Goal: Transaction & Acquisition: Purchase product/service

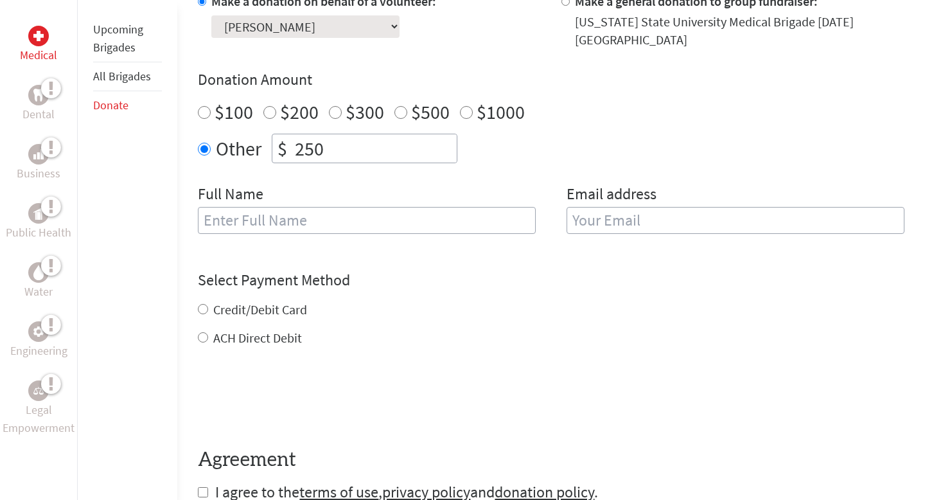
scroll to position [424, 0]
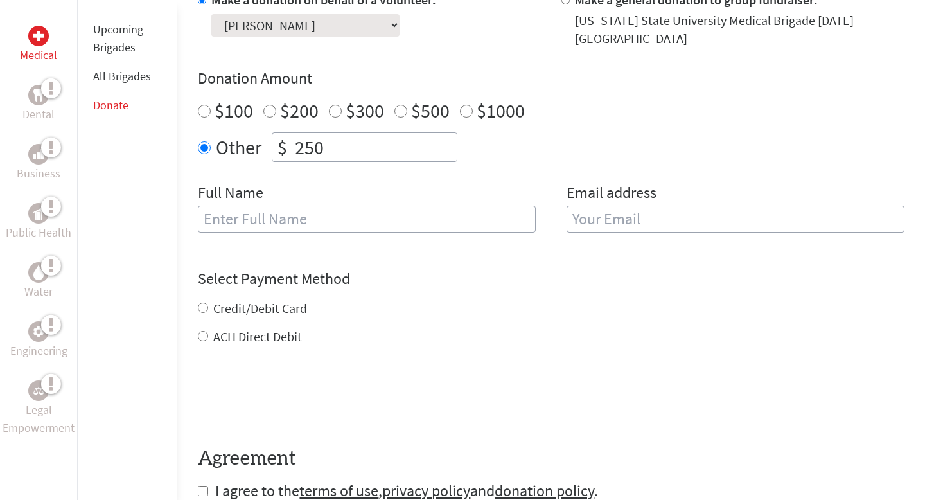
click at [346, 221] on input "text" at bounding box center [367, 219] width 338 height 27
type input "[PERSON_NAME]"
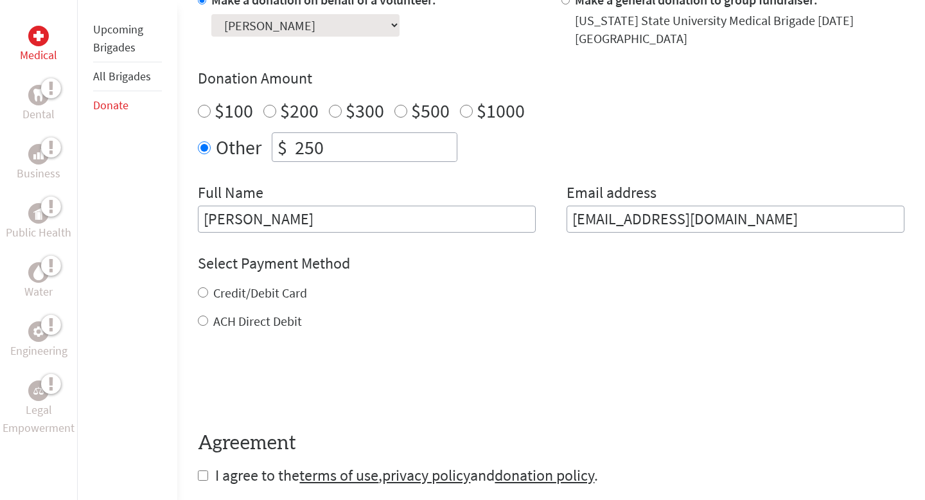
click at [762, 217] on input "[EMAIL_ADDRESS][DOMAIN_NAME]" at bounding box center [736, 219] width 338 height 27
type input "[EMAIL_ADDRESS][DOMAIN_NAME]"
click at [276, 292] on label "Credit/Debit Card" at bounding box center [260, 293] width 94 height 16
click at [208, 292] on input "Credit/Debit Card" at bounding box center [203, 292] width 10 height 10
radio input "true"
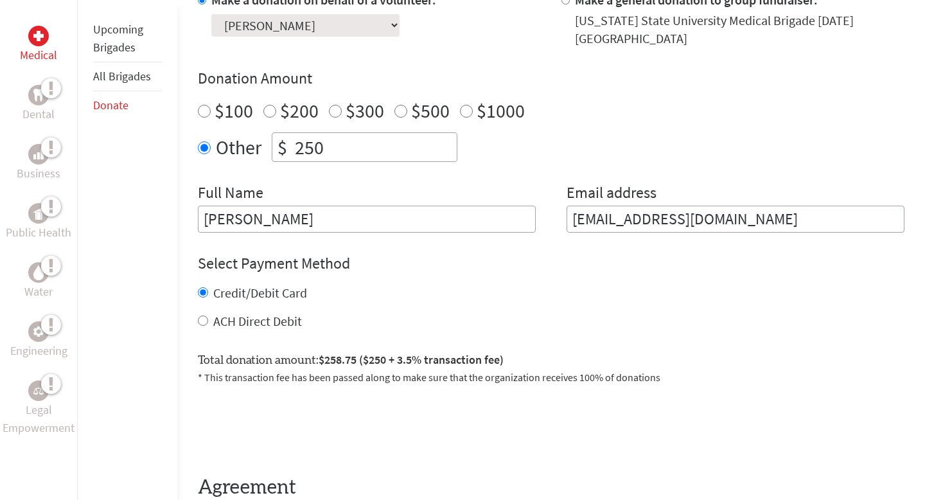
click at [279, 325] on label "ACH Direct Debit" at bounding box center [257, 321] width 89 height 16
click at [208, 325] on input "ACH Direct Debit" at bounding box center [203, 320] width 10 height 10
radio input "true"
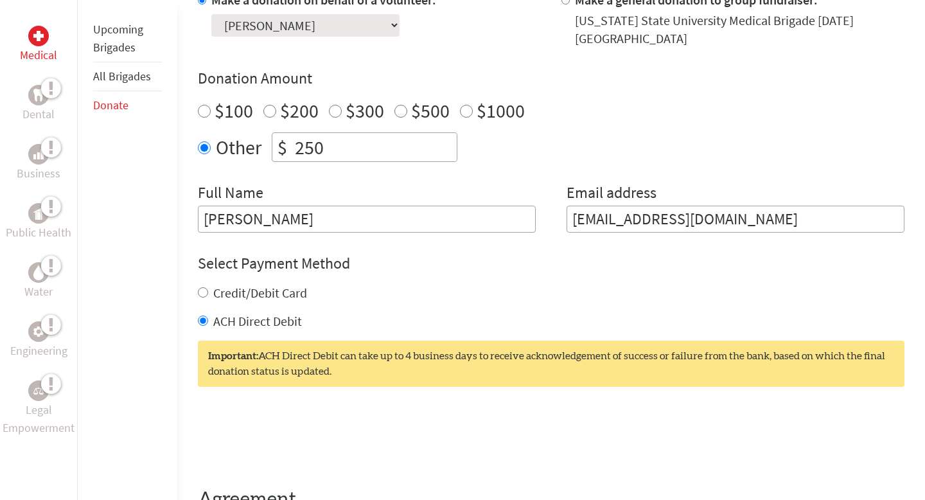
click at [277, 290] on label "Credit/Debit Card" at bounding box center [260, 293] width 94 height 16
click at [208, 290] on input "Credit/Debit Card" at bounding box center [203, 292] width 10 height 10
radio input "true"
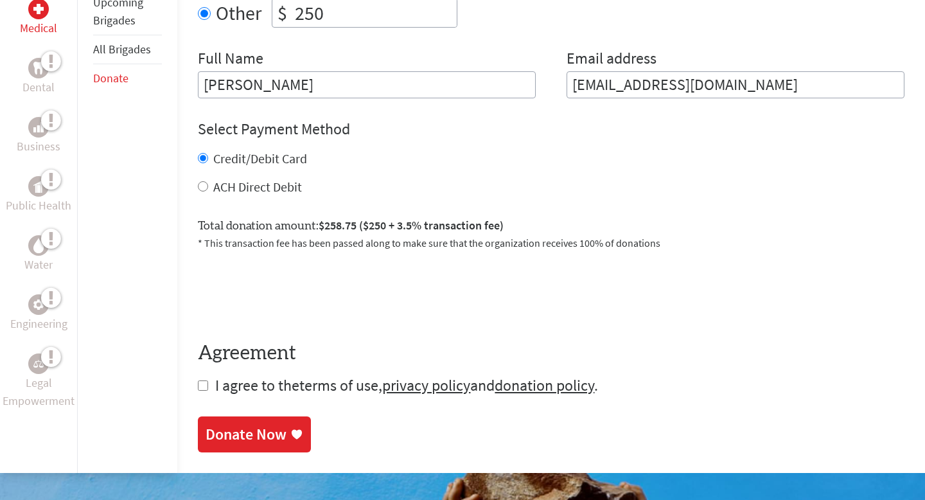
scroll to position [562, 0]
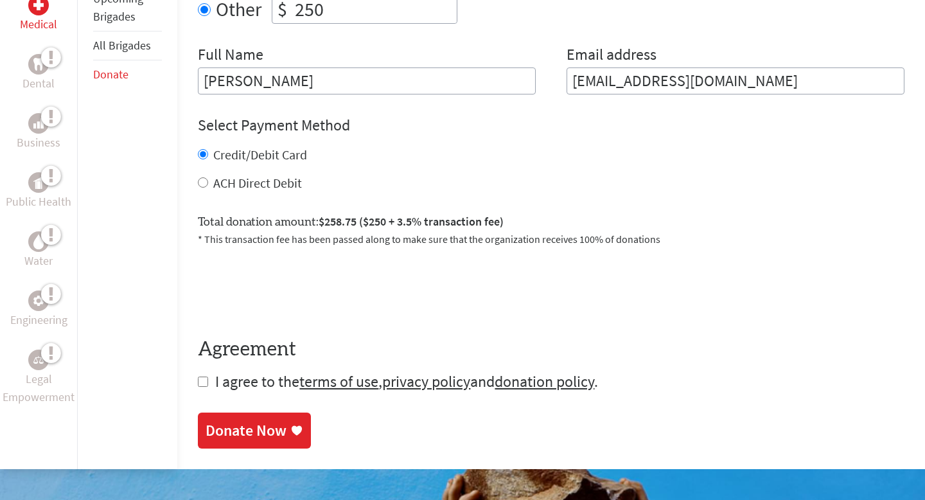
click at [198, 382] on input "checkbox" at bounding box center [203, 381] width 10 height 10
checkbox input "true"
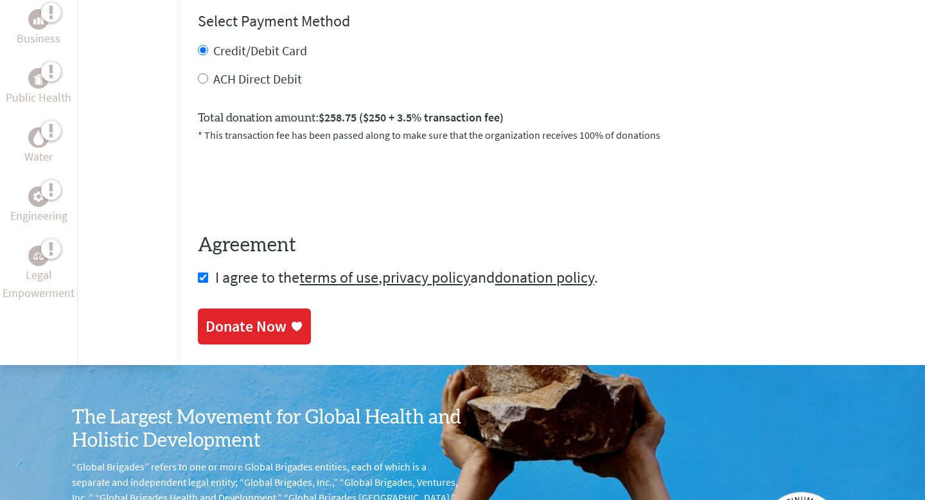
scroll to position [676, 0]
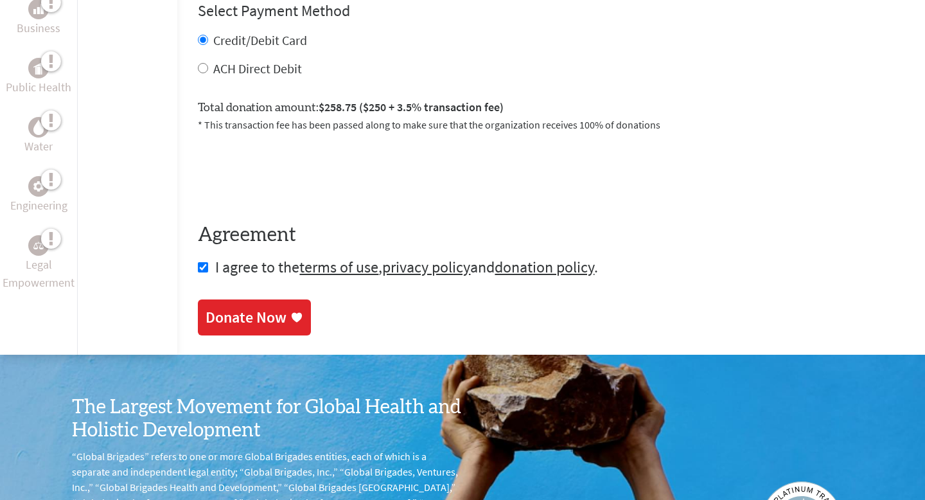
click at [245, 323] on div "Donate Now" at bounding box center [246, 317] width 81 height 21
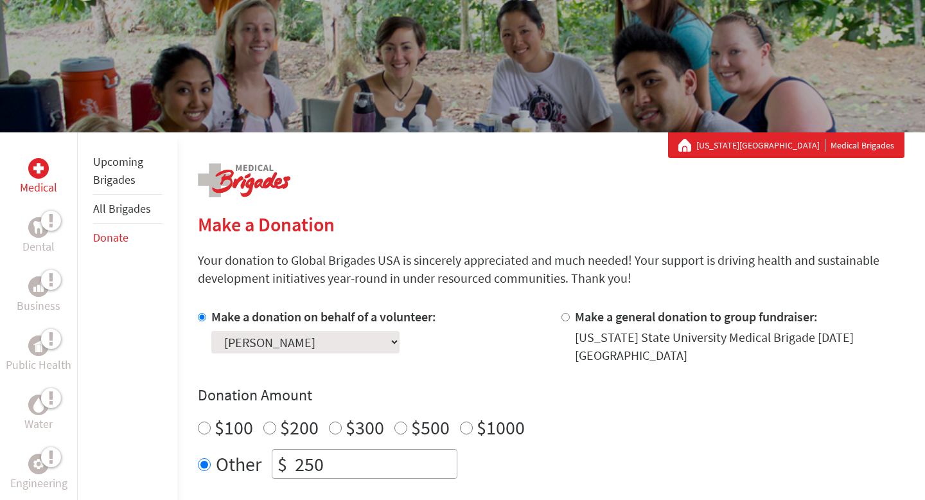
scroll to position [118, 0]
